Goal: Task Accomplishment & Management: Manage account settings

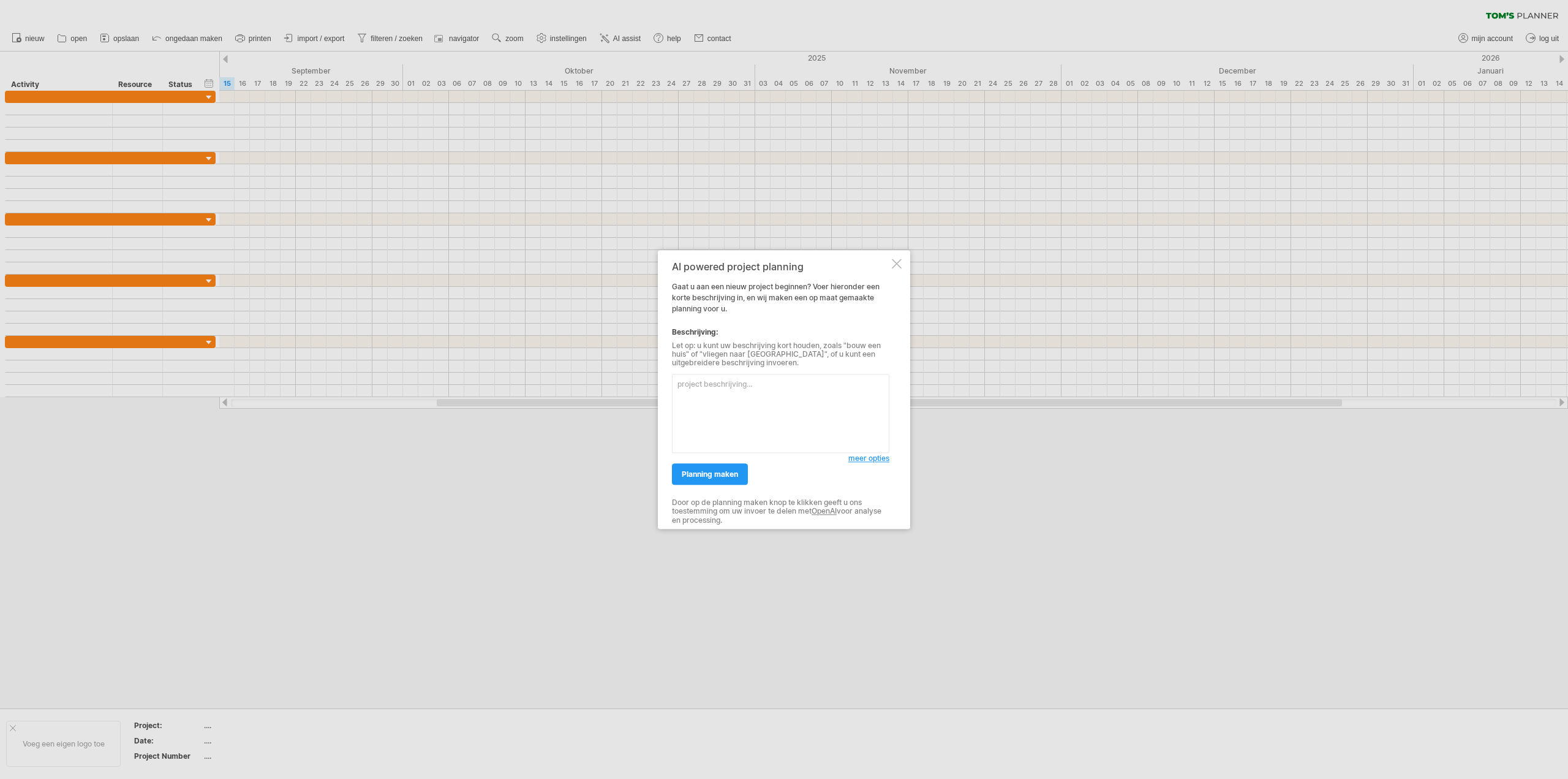
click at [898, 266] on div at bounding box center [896, 263] width 10 height 10
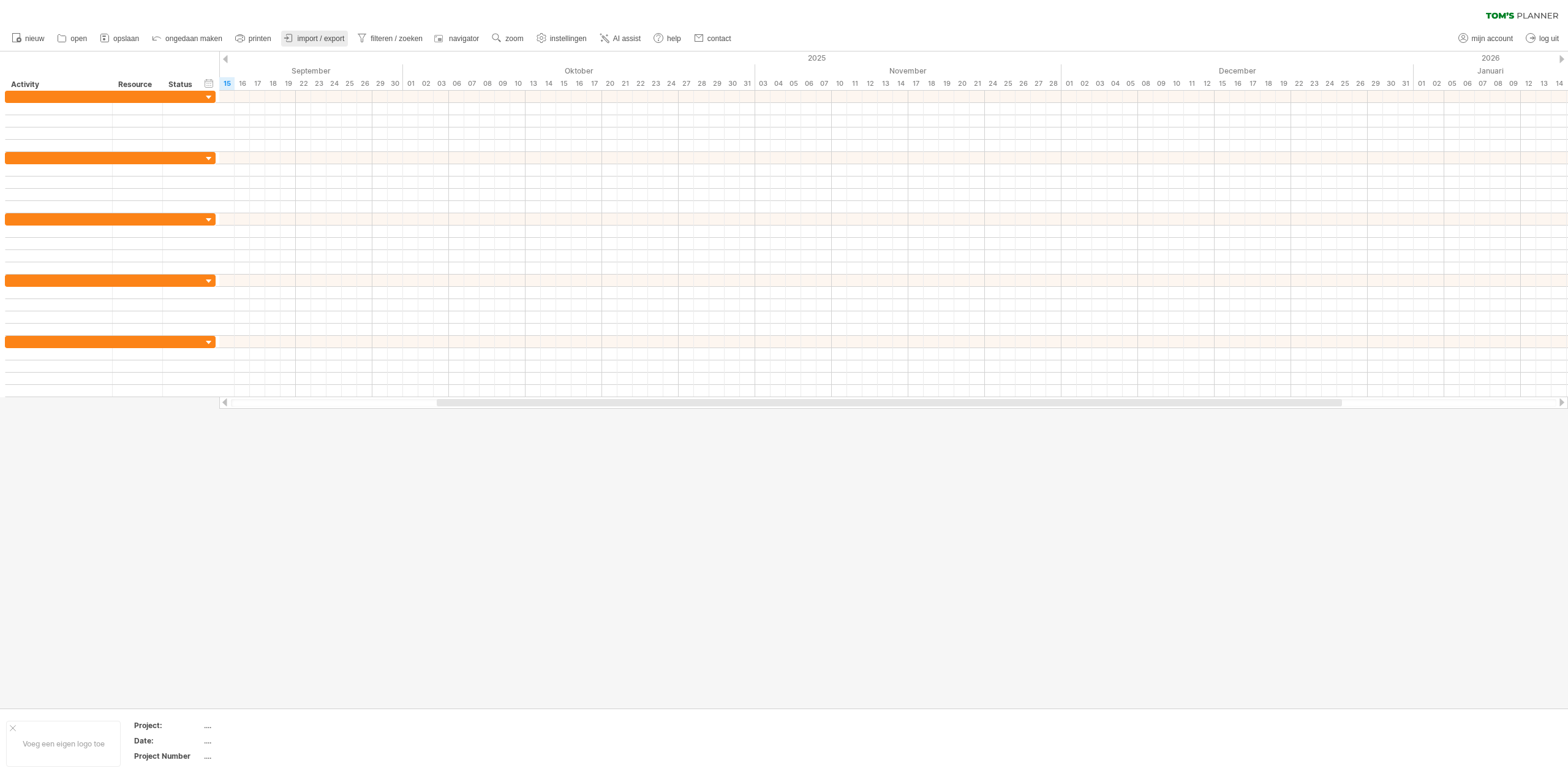
click at [304, 40] on span "import / export" at bounding box center [321, 38] width 47 height 8
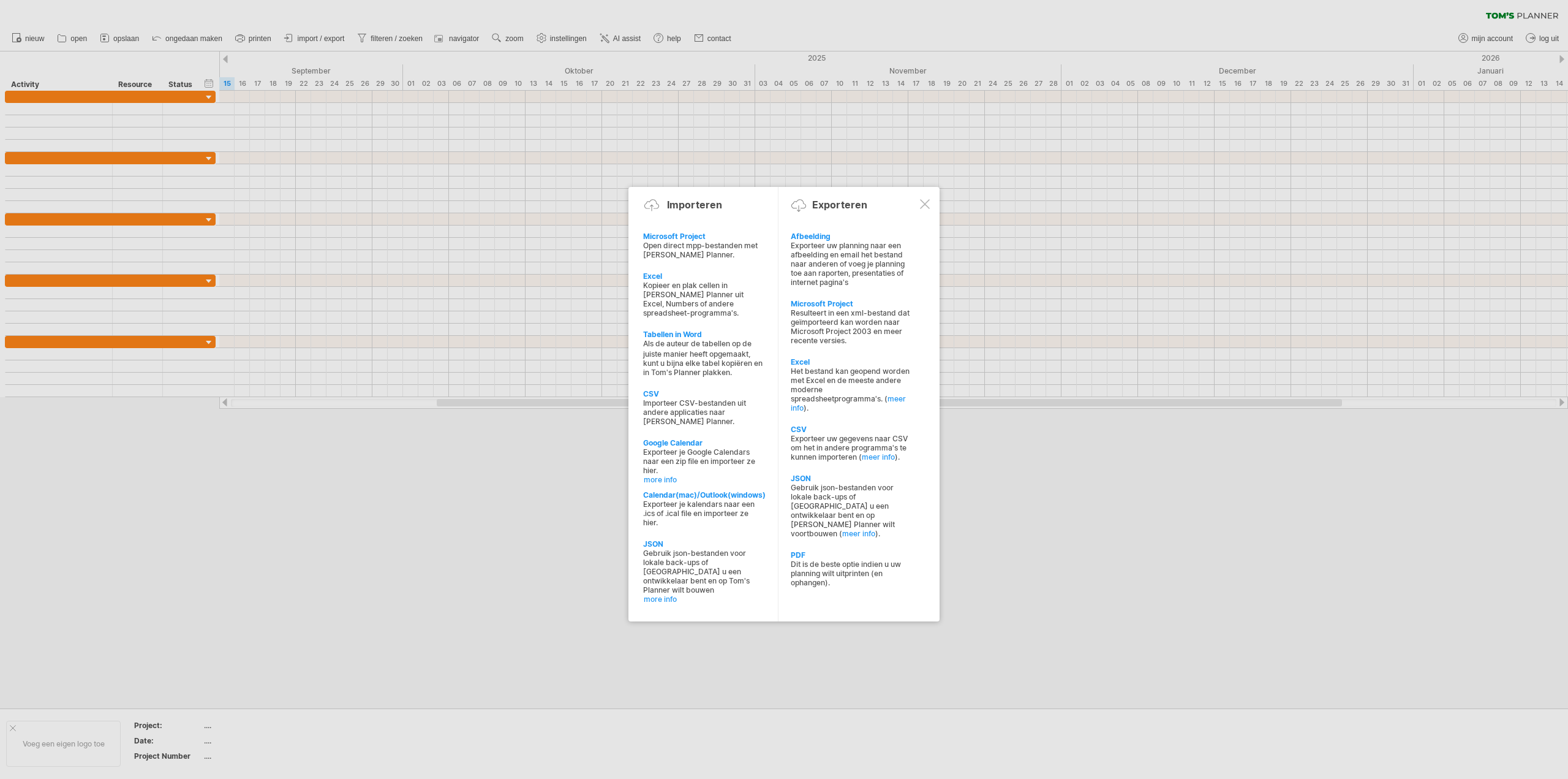
click at [923, 204] on div at bounding box center [924, 204] width 10 height 10
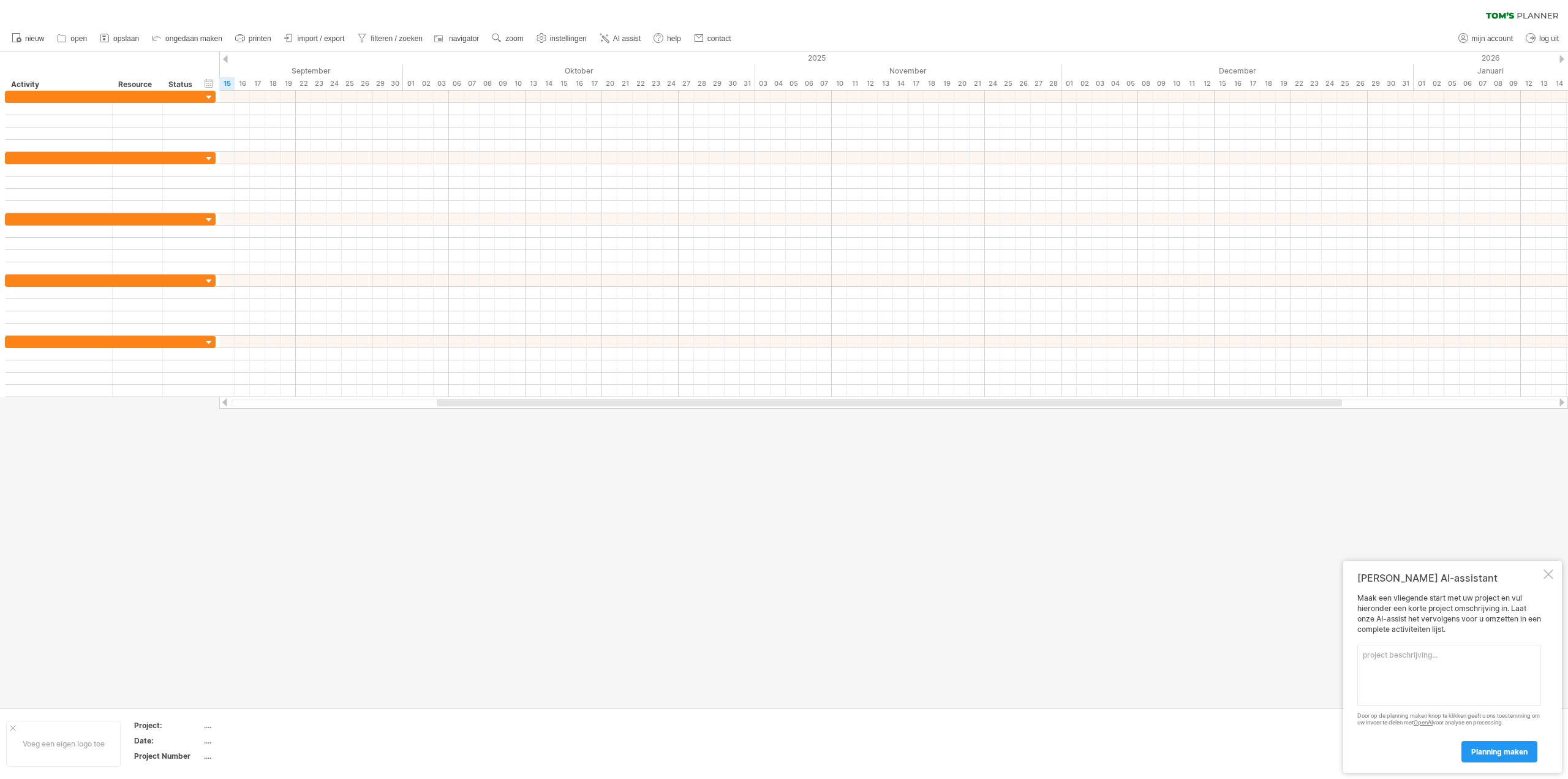
click at [1496, 671] on textarea at bounding box center [1449, 675] width 184 height 61
click at [1546, 575] on div at bounding box center [1548, 574] width 10 height 10
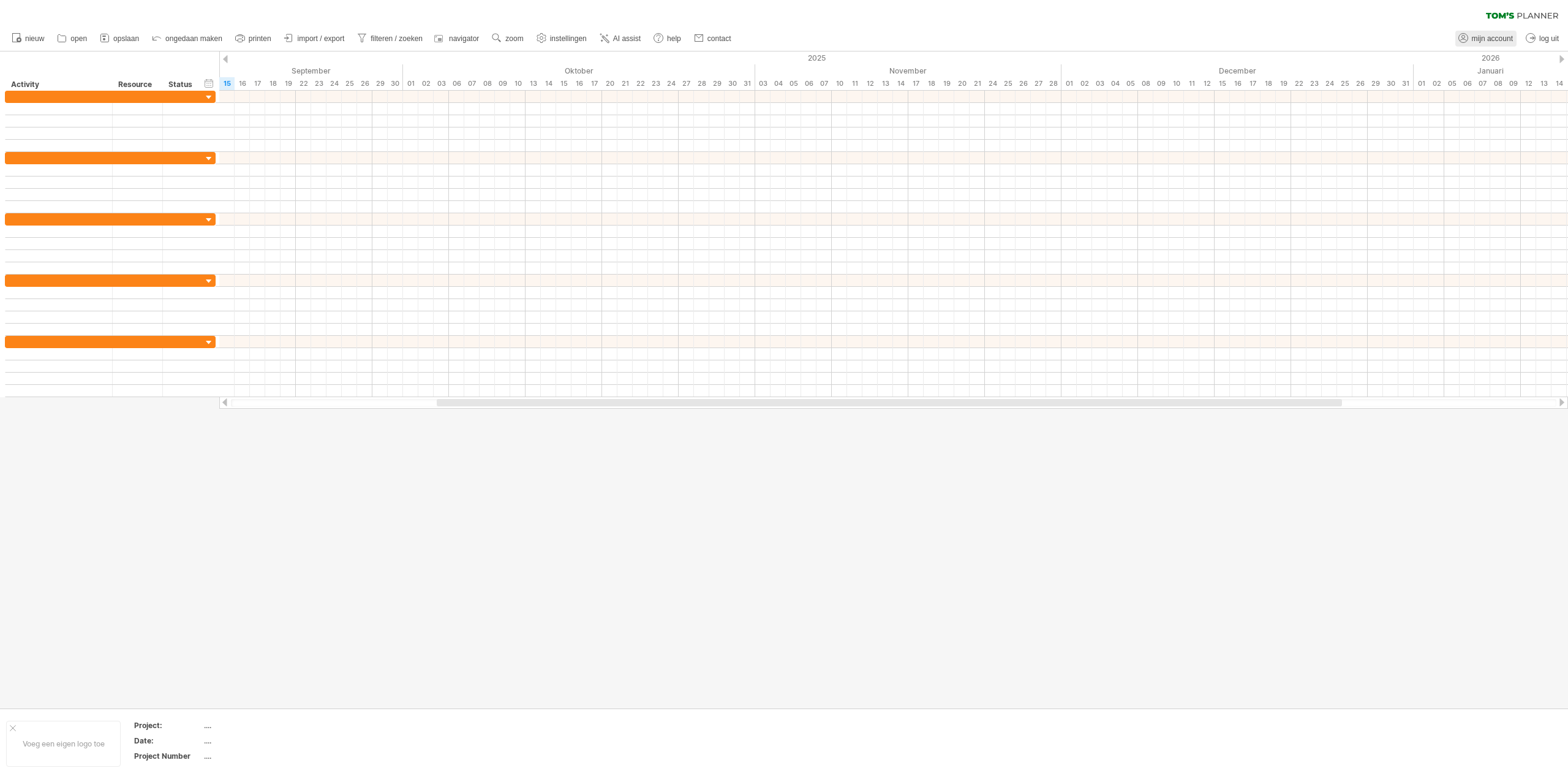
click at [1492, 42] on span "mijn account" at bounding box center [1492, 38] width 41 height 8
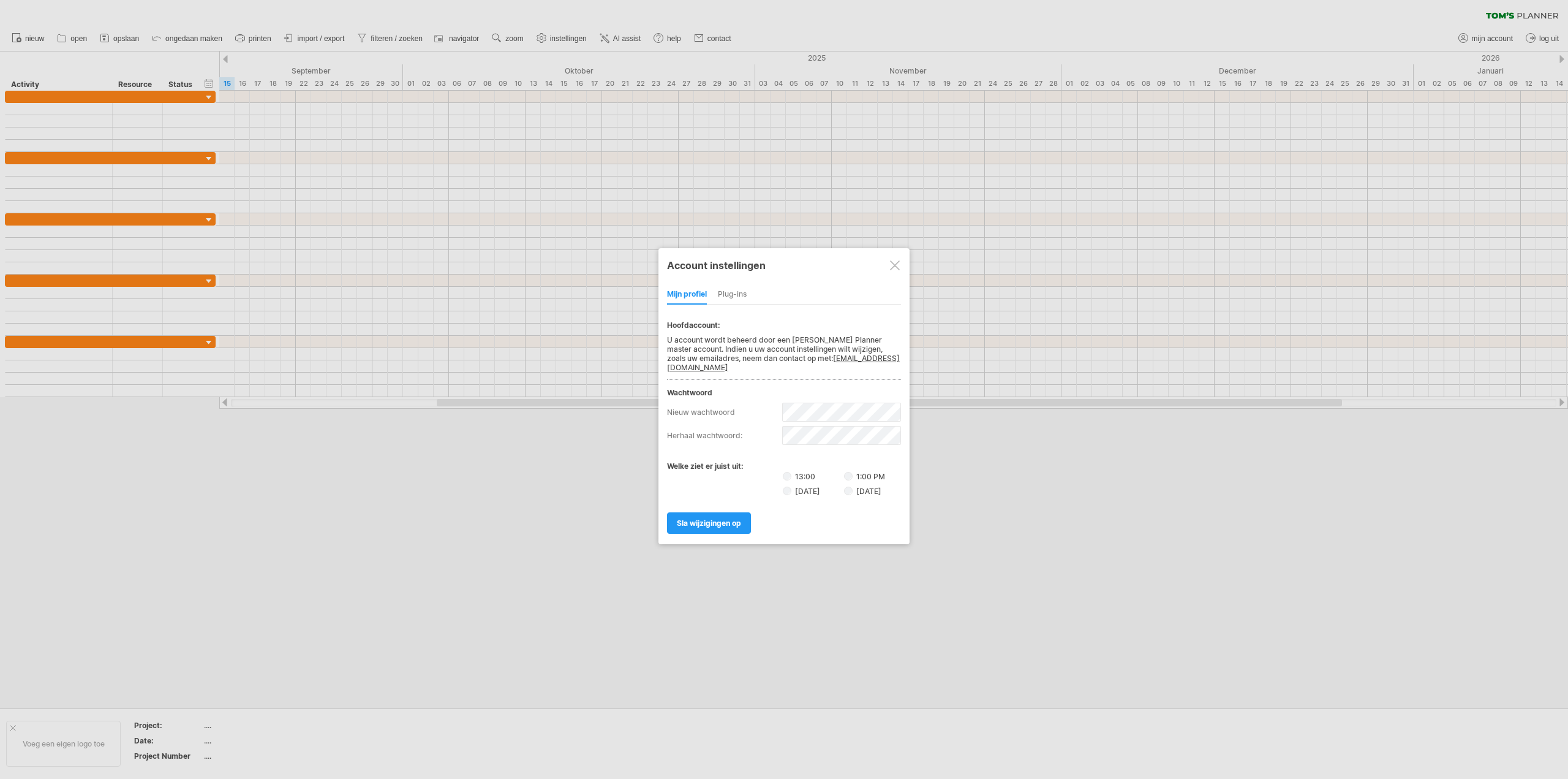
click at [718, 293] on div "Plug-ins" at bounding box center [732, 295] width 29 height 20
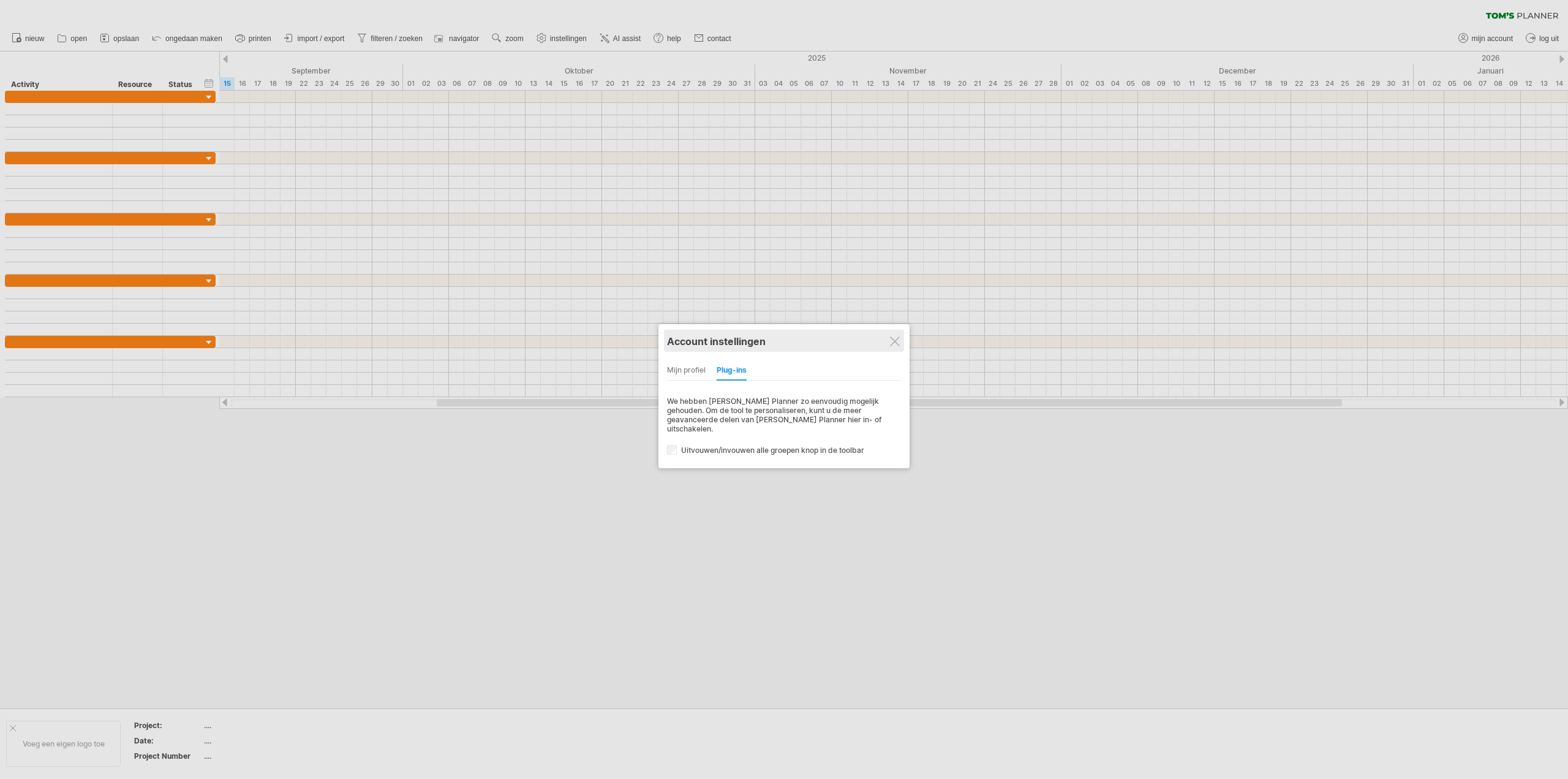
click at [894, 332] on div "Account instellingen" at bounding box center [784, 340] width 234 height 22
click at [896, 340] on div at bounding box center [895, 341] width 10 height 10
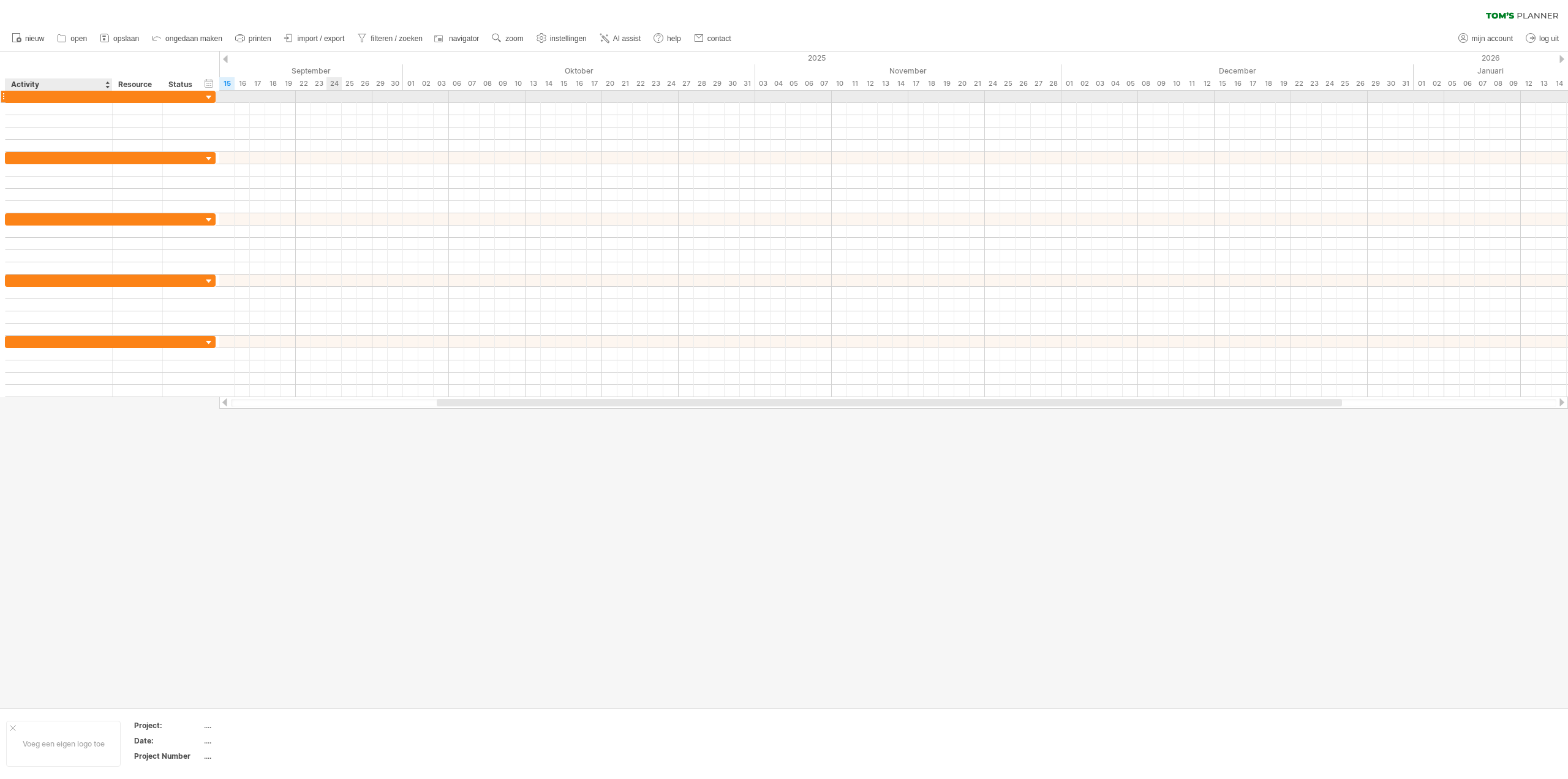
click at [104, 98] on div at bounding box center [59, 96] width 95 height 11
click at [205, 97] on div at bounding box center [209, 97] width 11 height 11
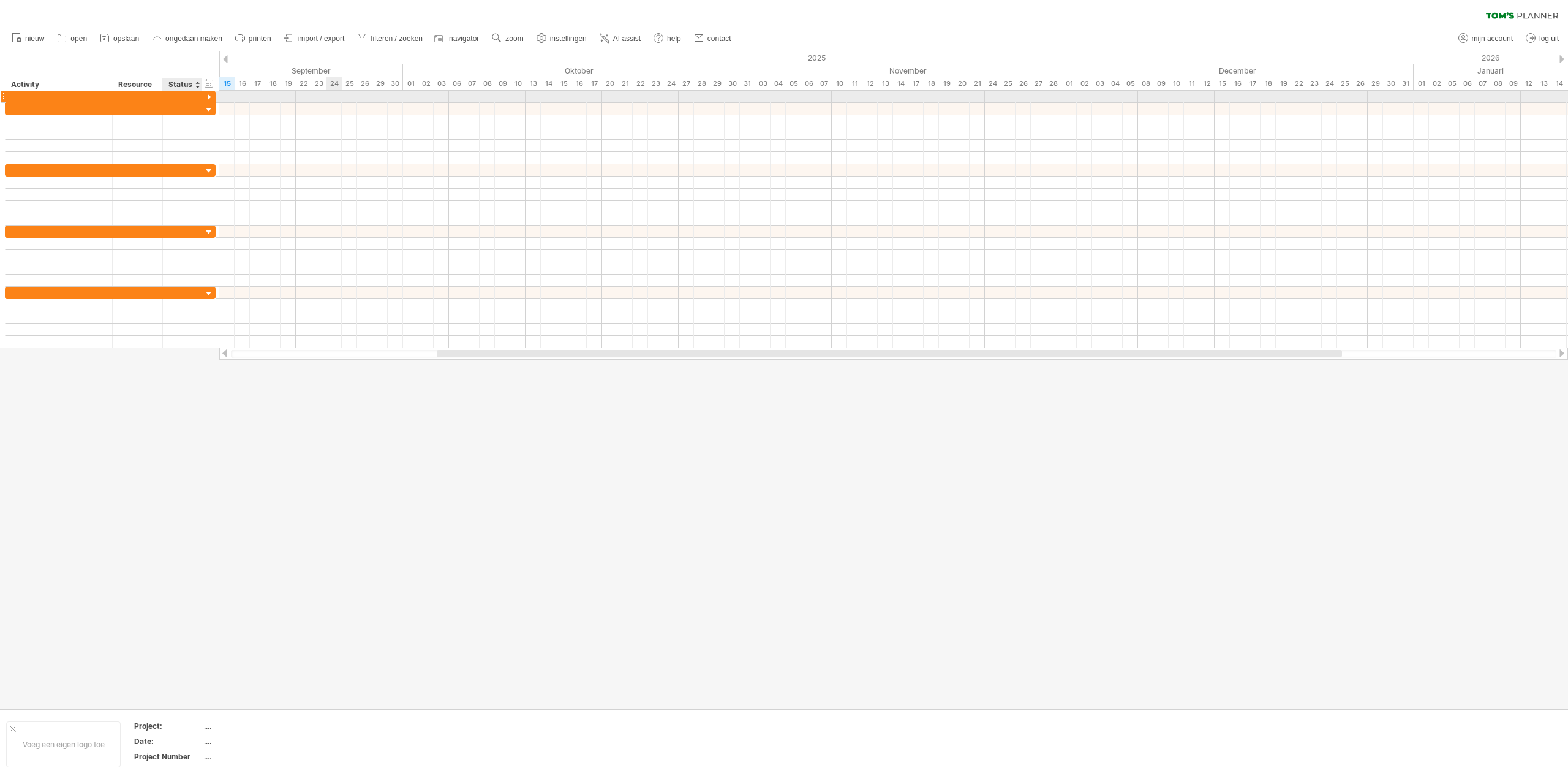
click at [207, 96] on div at bounding box center [209, 97] width 11 height 11
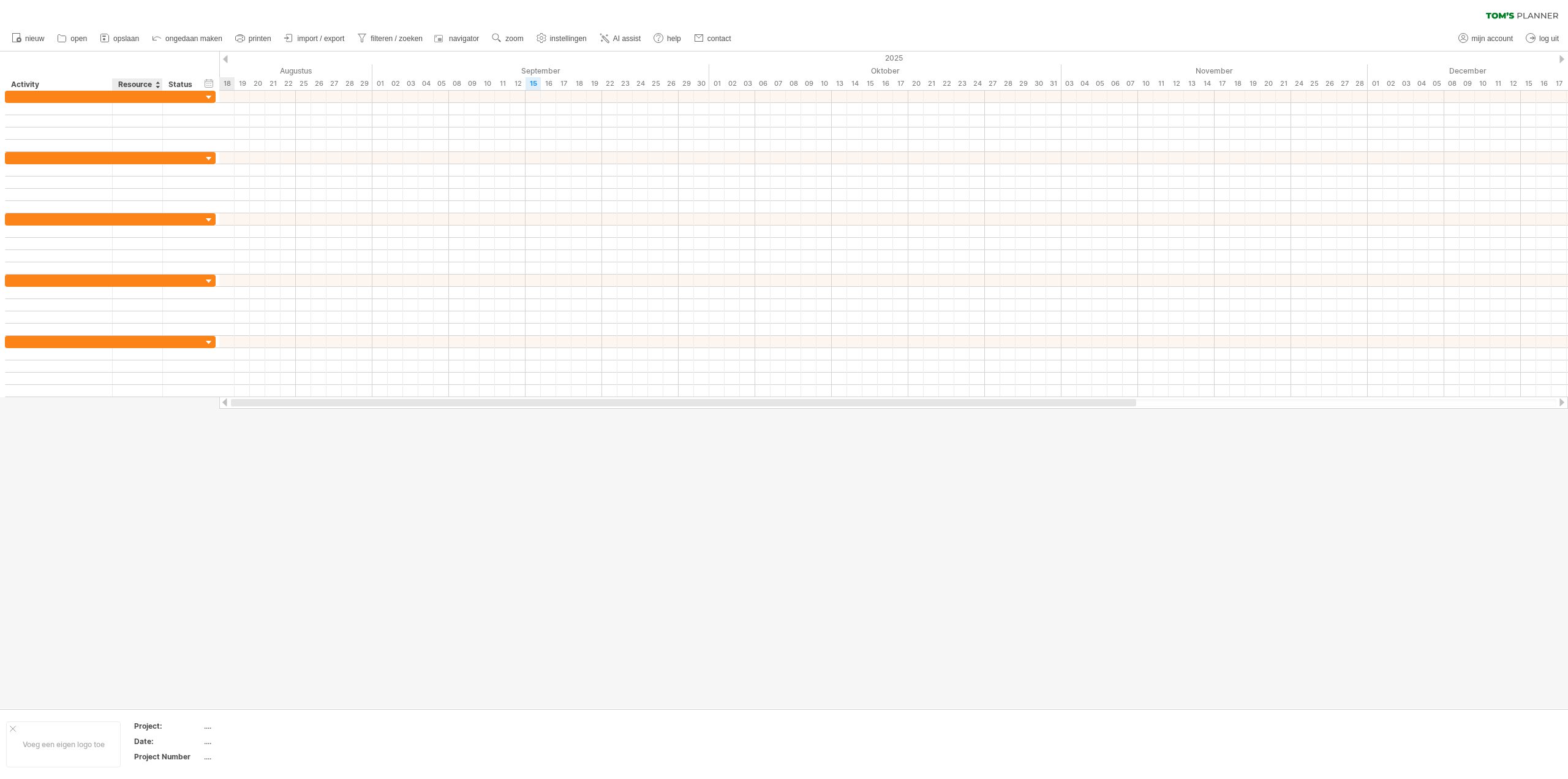
drag, startPoint x: 471, startPoint y: 403, endPoint x: 129, endPoint y: 407, distance: 342.0
click at [129, 407] on div "Probeert verbinding te maken met [DOMAIN_NAME] Opnieuw verbonden 0% wissen filt…" at bounding box center [784, 389] width 1568 height 779
drag, startPoint x: 490, startPoint y: 403, endPoint x: 1374, endPoint y: 396, distance: 884.0
click at [1374, 396] on div "Probeert verbinding te maken met [DOMAIN_NAME] Opnieuw verbonden 0% wissen filt…" at bounding box center [784, 389] width 1568 height 779
